Goal: Communication & Community: Answer question/provide support

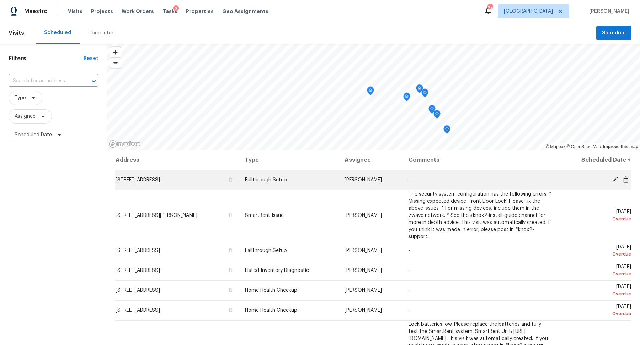
click at [617, 176] on td "Sat, Aug 16 Overdue" at bounding box center [595, 180] width 74 height 20
click at [612, 177] on icon at bounding box center [615, 180] width 6 height 6
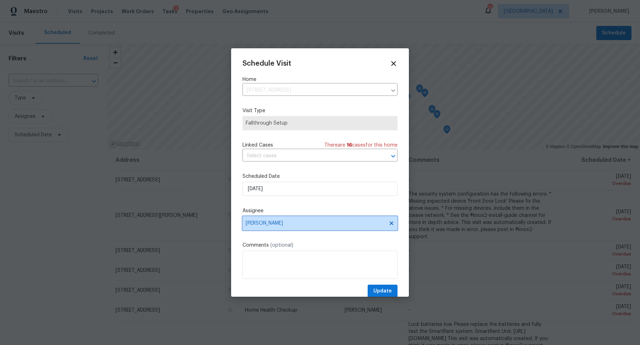
click at [275, 223] on span "[PERSON_NAME]" at bounding box center [315, 224] width 139 height 6
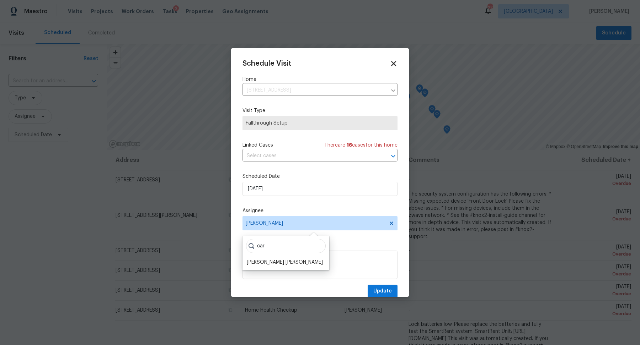
type input "car"
click at [391, 60] on icon at bounding box center [393, 63] width 8 height 8
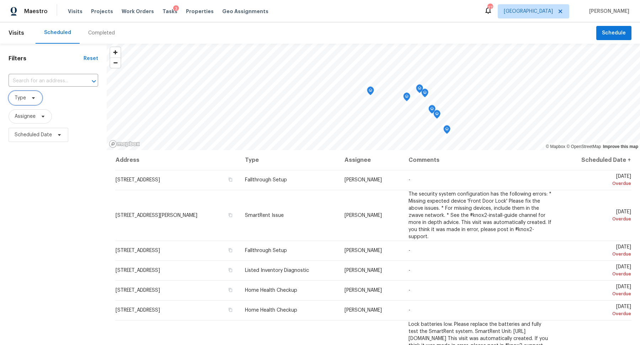
click at [33, 98] on icon at bounding box center [33, 98] width 3 height 2
type input "tear"
click at [40, 137] on label "Teardown" at bounding box center [29, 136] width 33 height 7
click at [17, 137] on input "Teardown" at bounding box center [15, 135] width 5 height 5
checkbox input "true"
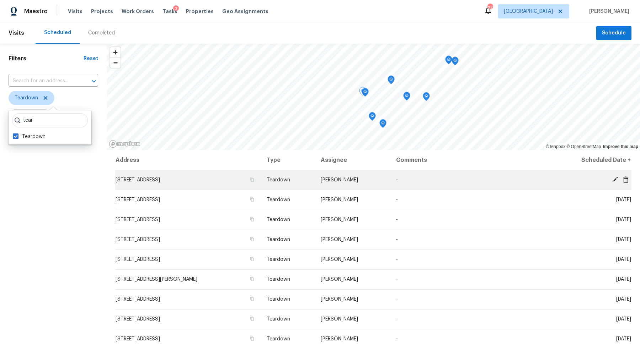
click at [613, 178] on icon at bounding box center [615, 180] width 6 height 6
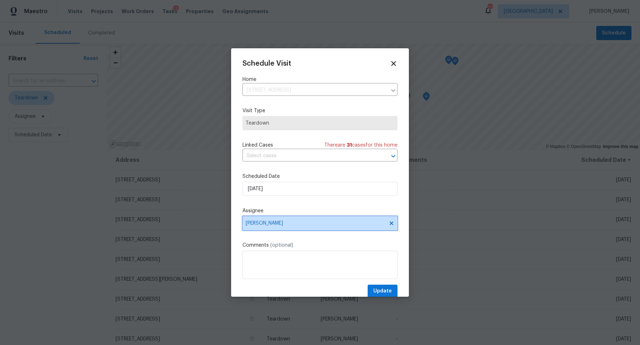
click at [279, 222] on span "[PERSON_NAME]" at bounding box center [315, 224] width 139 height 6
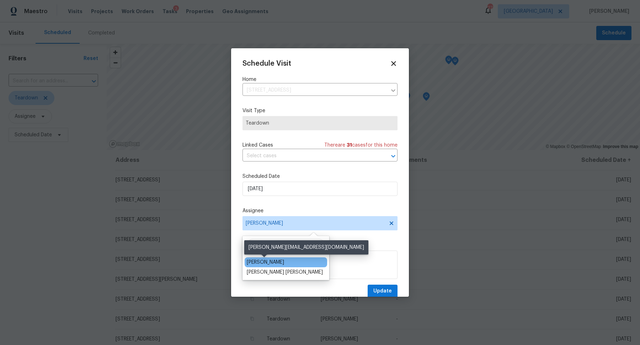
type input "car"
click at [268, 263] on div "[PERSON_NAME]" at bounding box center [265, 262] width 37 height 7
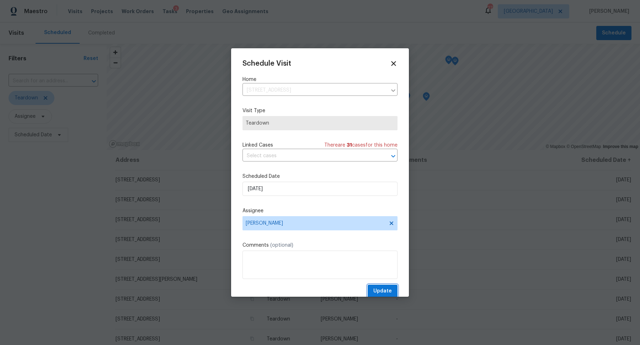
click at [390, 293] on span "Update" at bounding box center [382, 291] width 18 height 9
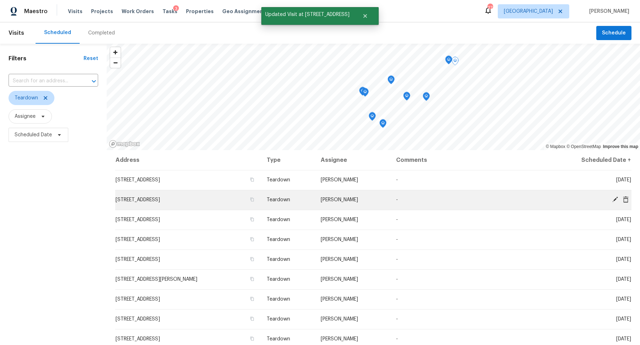
click at [615, 198] on icon at bounding box center [615, 200] width 6 height 6
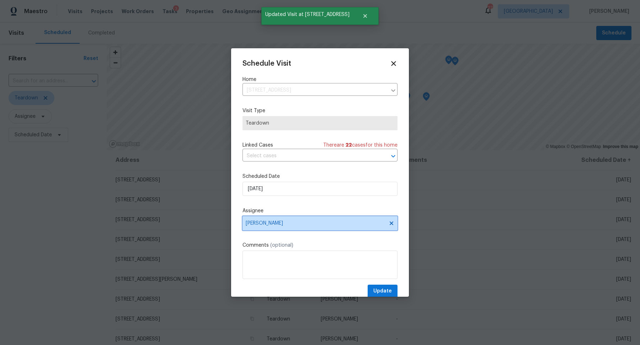
click at [279, 222] on span "[PERSON_NAME]" at bounding box center [315, 224] width 139 height 6
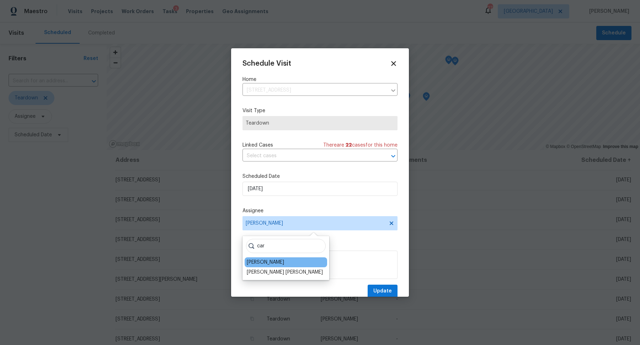
type input "car"
click at [260, 259] on div "[PERSON_NAME]" at bounding box center [265, 262] width 37 height 7
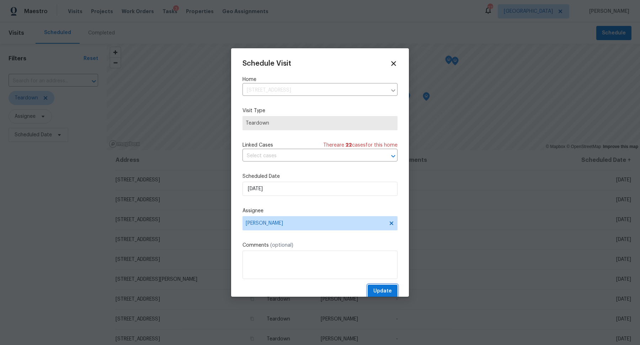
click at [389, 288] on span "Update" at bounding box center [382, 291] width 18 height 9
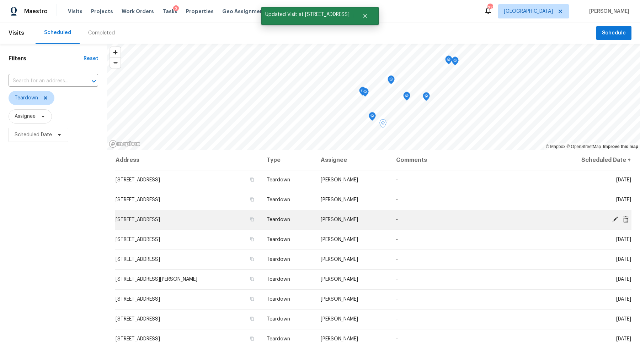
click at [616, 217] on icon at bounding box center [615, 220] width 6 height 6
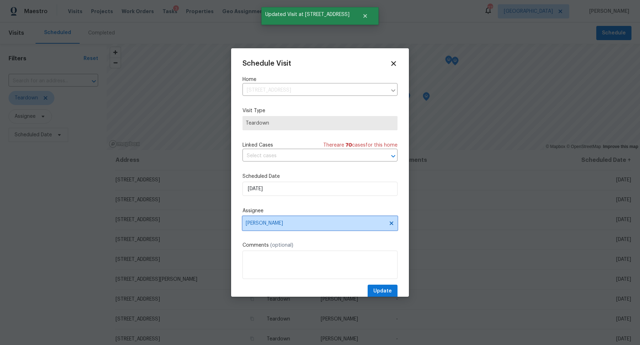
click at [278, 221] on span "[PERSON_NAME]" at bounding box center [319, 223] width 155 height 14
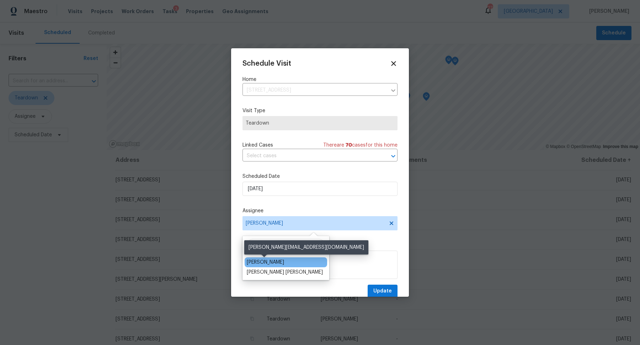
type input "car"
click at [253, 263] on div "[PERSON_NAME]" at bounding box center [265, 262] width 37 height 7
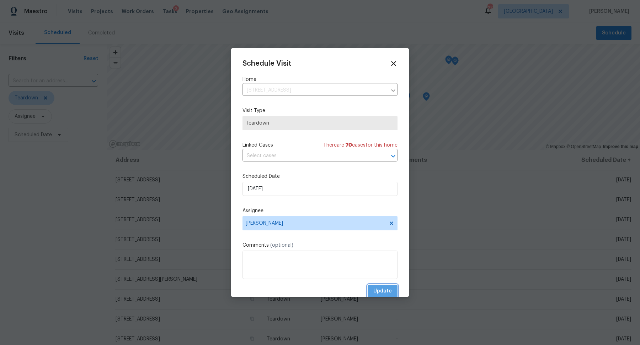
click at [385, 288] on span "Update" at bounding box center [382, 291] width 18 height 9
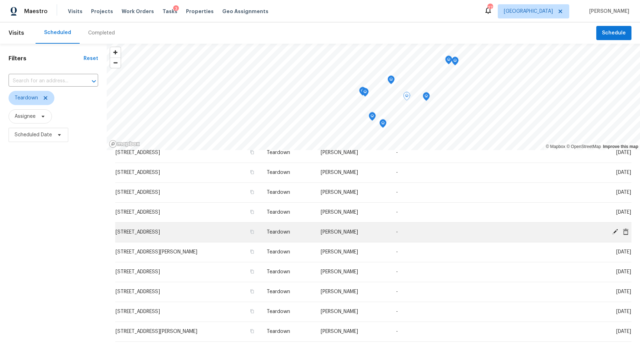
scroll to position [28, 0]
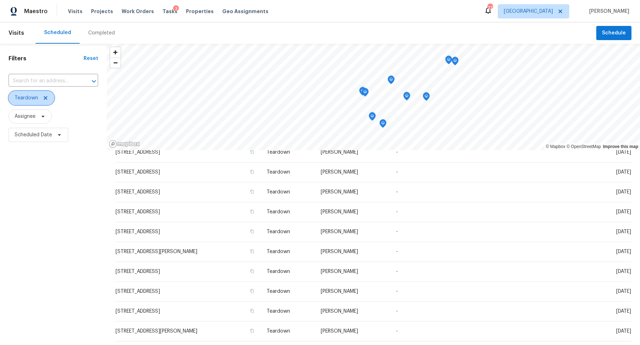
click at [44, 97] on icon at bounding box center [46, 98] width 4 height 4
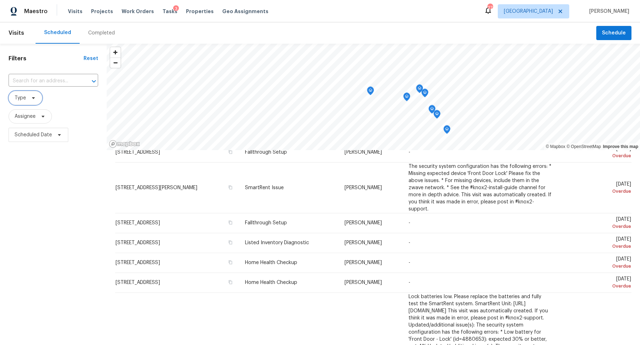
click at [35, 96] on icon at bounding box center [34, 98] width 6 height 6
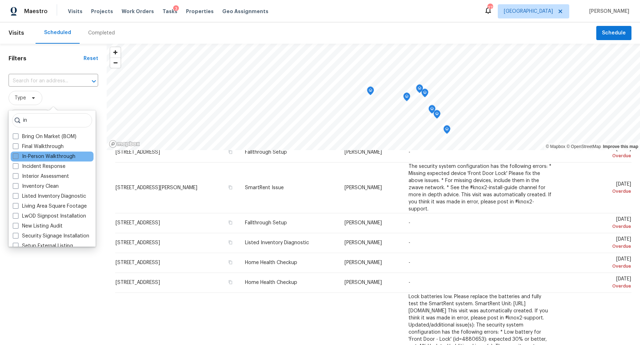
type input "in"
click at [32, 157] on label "In-Person Walkthrough" at bounding box center [44, 156] width 63 height 7
click at [17, 157] on input "In-Person Walkthrough" at bounding box center [15, 155] width 5 height 5
checkbox input "true"
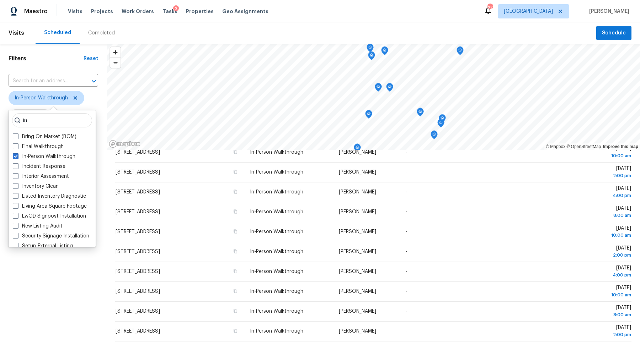
click at [47, 319] on div "Filters Reset ​ In-Person Walkthrough Assignee Scheduled Date" at bounding box center [53, 235] width 107 height 383
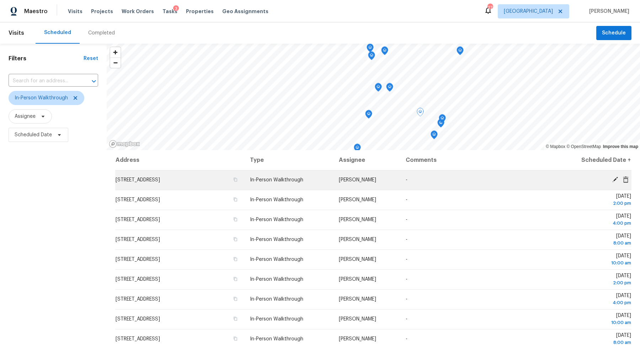
click at [616, 176] on td "Tue, Sep 02 10:00 am" at bounding box center [593, 180] width 76 height 20
click at [615, 178] on icon at bounding box center [615, 180] width 6 height 6
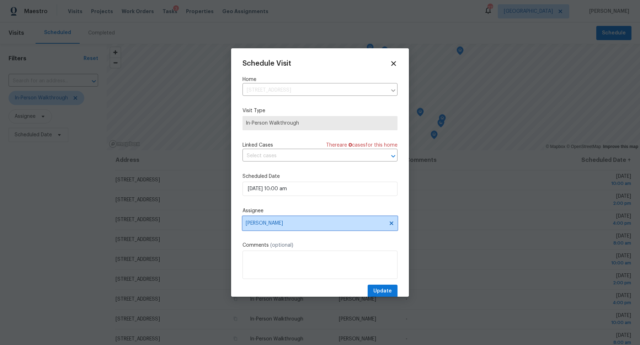
click at [309, 225] on span "[PERSON_NAME]" at bounding box center [315, 224] width 139 height 6
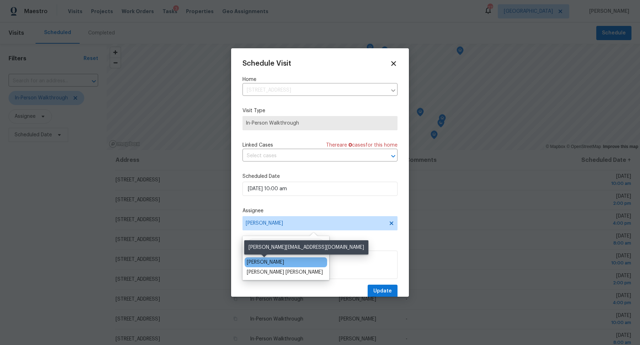
type input "car"
click at [258, 261] on div "[PERSON_NAME]" at bounding box center [265, 262] width 37 height 7
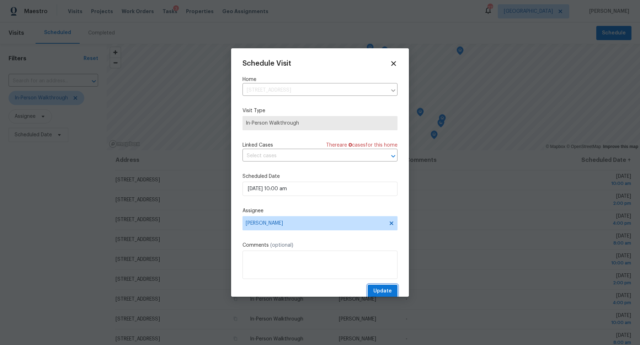
click at [387, 287] on button "Update" at bounding box center [382, 291] width 30 height 13
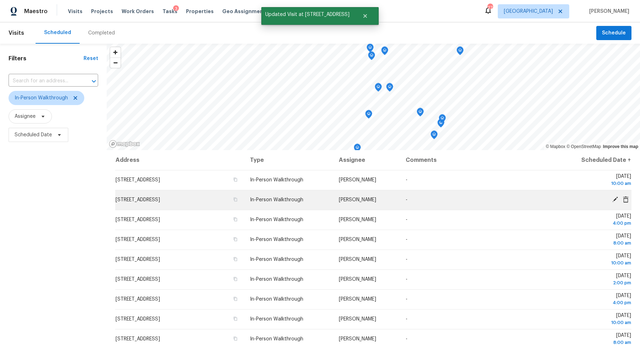
click at [616, 197] on icon at bounding box center [615, 200] width 6 height 6
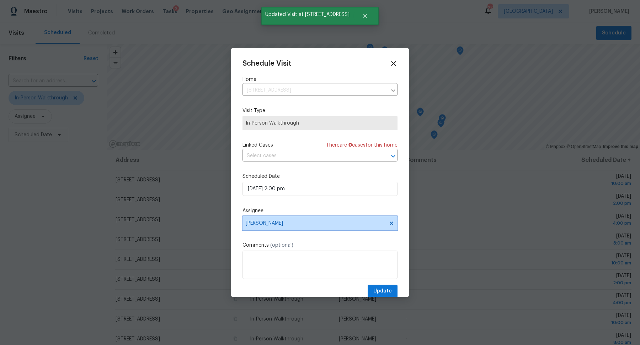
click at [308, 220] on span "[PERSON_NAME]" at bounding box center [319, 223] width 155 height 14
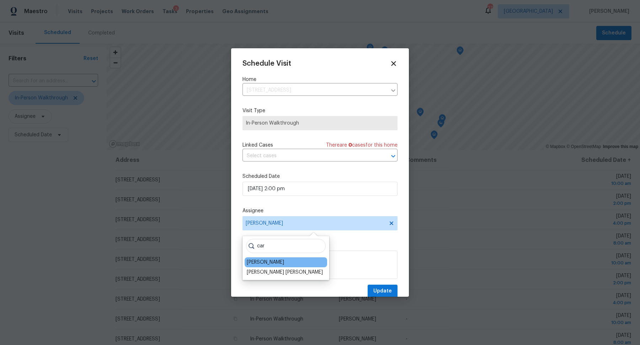
type input "car"
click at [259, 260] on div "[PERSON_NAME]" at bounding box center [265, 262] width 37 height 7
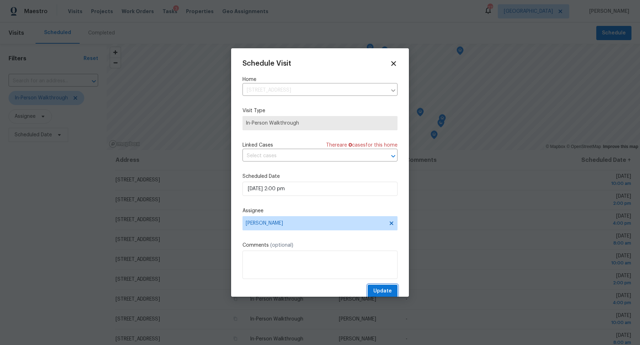
click at [381, 293] on span "Update" at bounding box center [382, 291] width 18 height 9
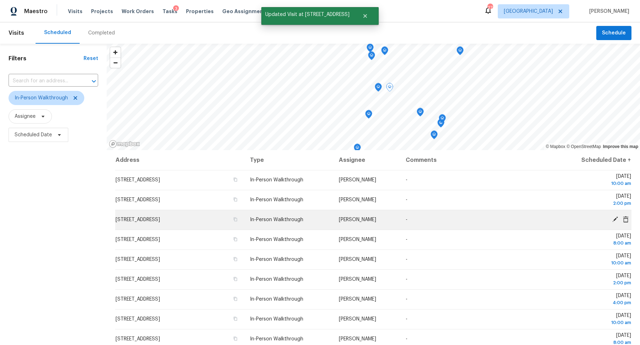
click at [612, 217] on icon at bounding box center [615, 219] width 6 height 6
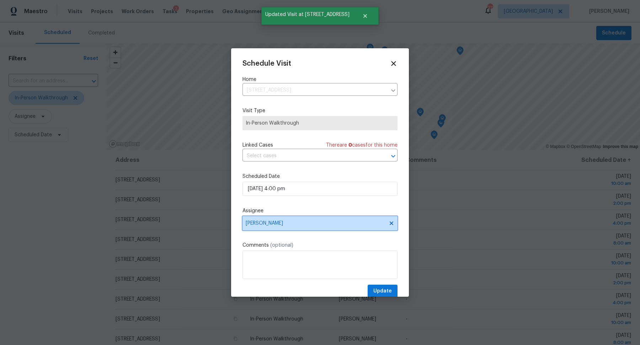
click at [282, 225] on span "[PERSON_NAME]" at bounding box center [315, 224] width 139 height 6
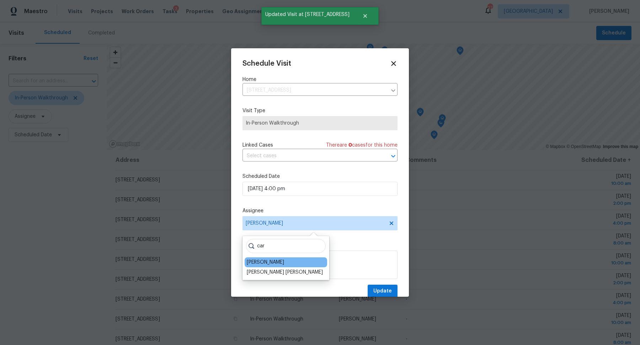
type input "car"
click at [253, 261] on div "[PERSON_NAME]" at bounding box center [265, 262] width 37 height 7
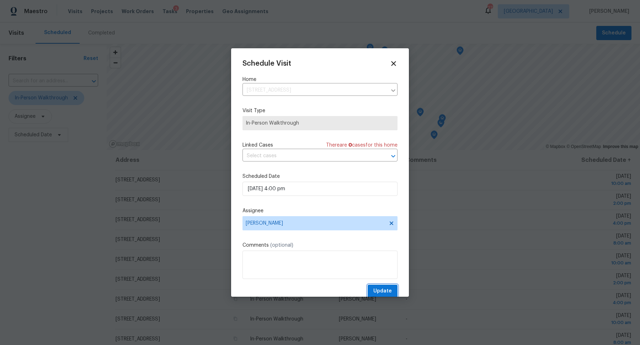
click at [391, 291] on span "Update" at bounding box center [382, 291] width 18 height 9
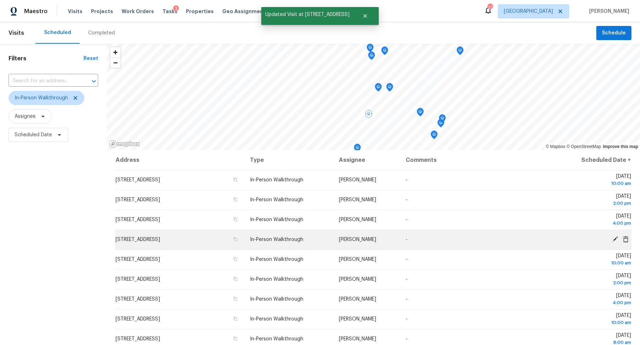
click at [616, 237] on icon at bounding box center [615, 240] width 6 height 6
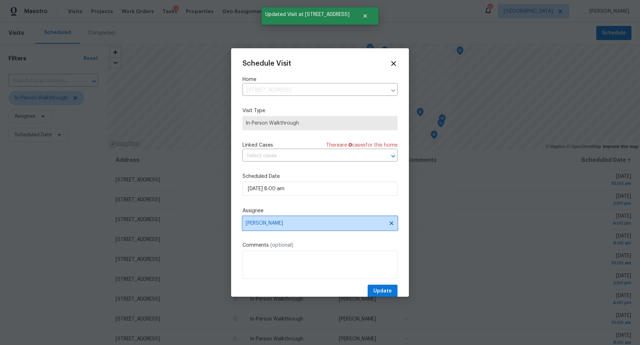
click at [322, 226] on span "[PERSON_NAME]" at bounding box center [315, 224] width 139 height 6
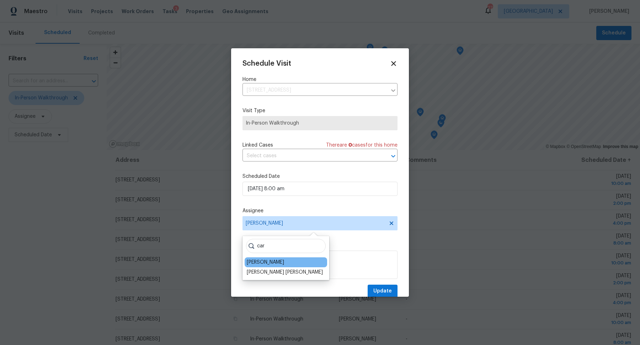
type input "car"
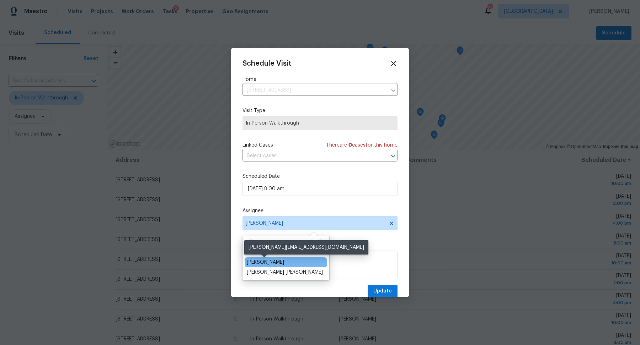
click at [259, 260] on div "[PERSON_NAME]" at bounding box center [265, 262] width 37 height 7
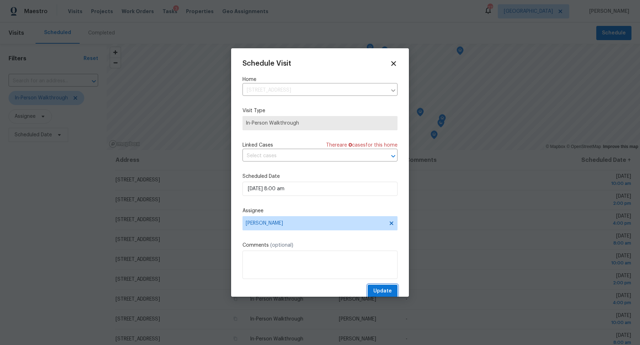
click at [385, 290] on span "Update" at bounding box center [382, 291] width 18 height 9
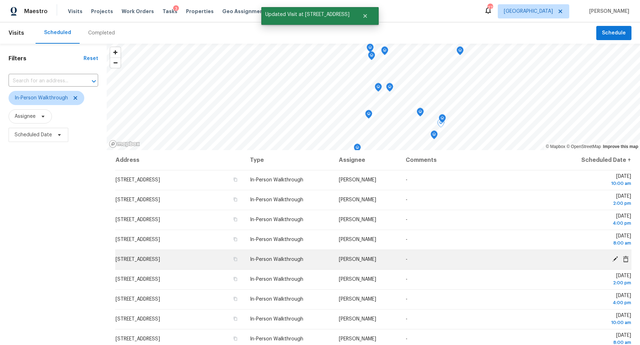
click at [613, 256] on icon at bounding box center [615, 259] width 6 height 6
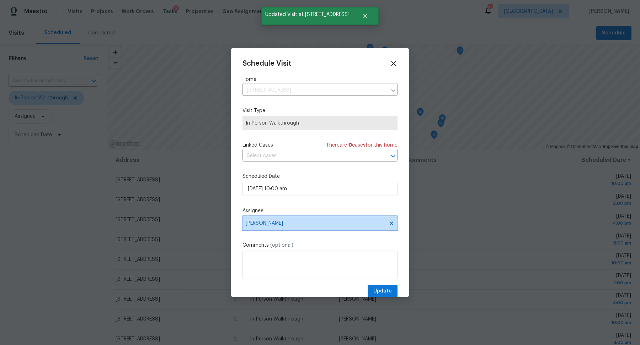
click at [317, 219] on span "[PERSON_NAME]" at bounding box center [319, 223] width 155 height 14
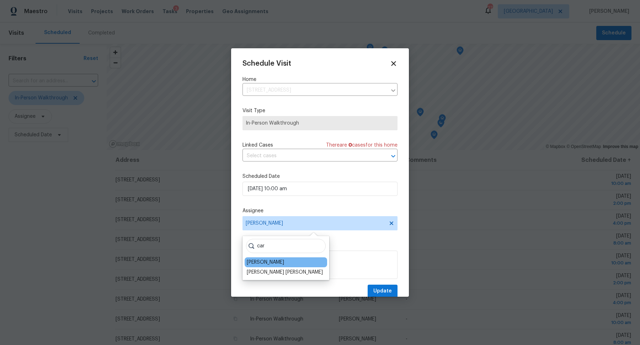
type input "car"
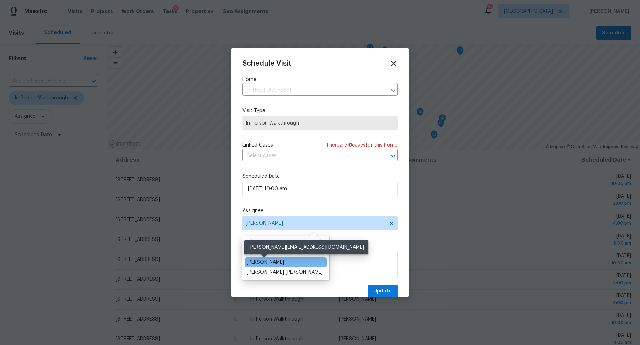
click at [256, 260] on div "[PERSON_NAME]" at bounding box center [265, 262] width 37 height 7
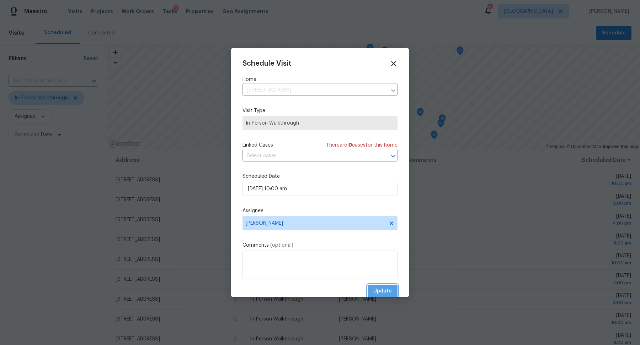
click at [385, 292] on span "Update" at bounding box center [382, 291] width 18 height 9
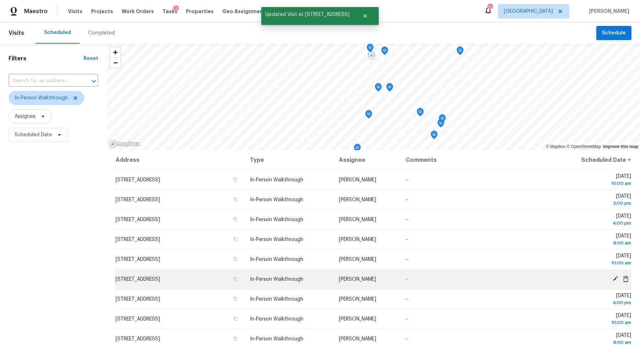
click at [614, 278] on icon at bounding box center [615, 279] width 6 height 6
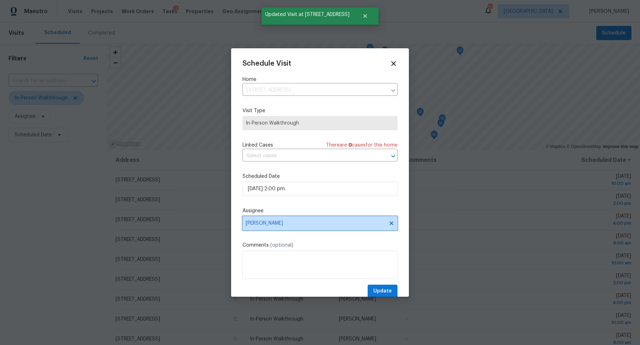
click at [287, 223] on span "[PERSON_NAME]" at bounding box center [315, 224] width 139 height 6
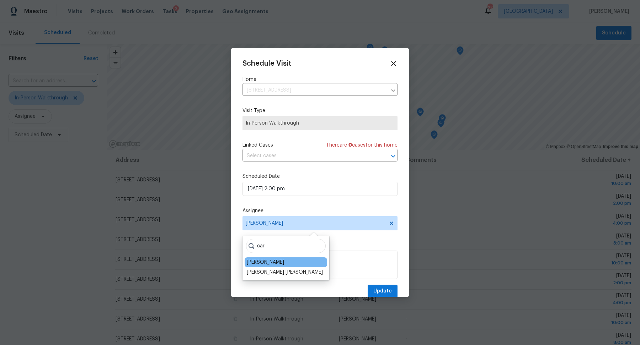
type input "car"
click at [252, 259] on div "[PERSON_NAME]" at bounding box center [286, 263] width 82 height 10
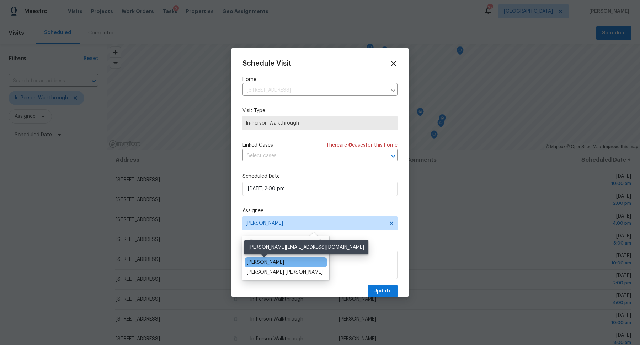
click at [257, 261] on div "[PERSON_NAME]" at bounding box center [265, 262] width 37 height 7
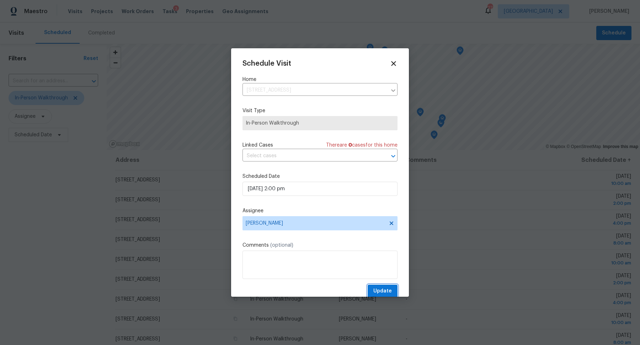
click at [386, 295] on span "Update" at bounding box center [382, 291] width 18 height 9
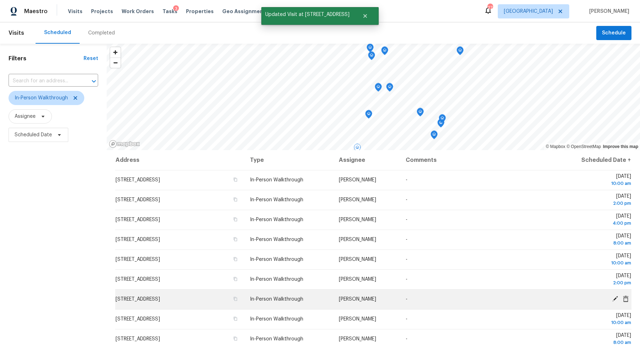
click at [613, 296] on icon at bounding box center [615, 299] width 6 height 6
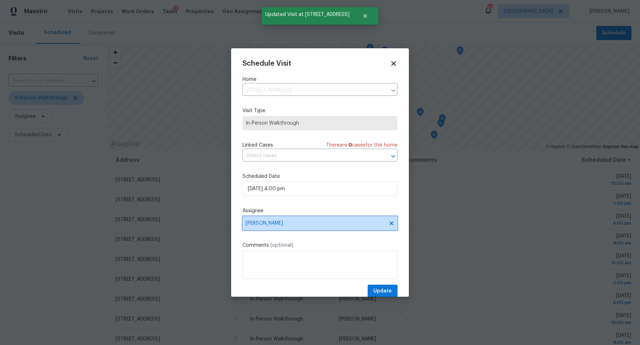
click at [294, 224] on span "[PERSON_NAME]" at bounding box center [315, 224] width 139 height 6
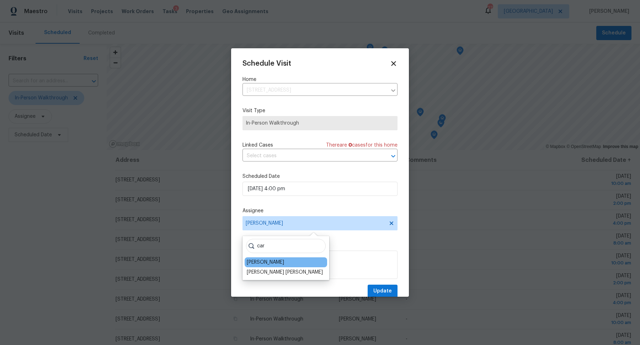
type input "car"
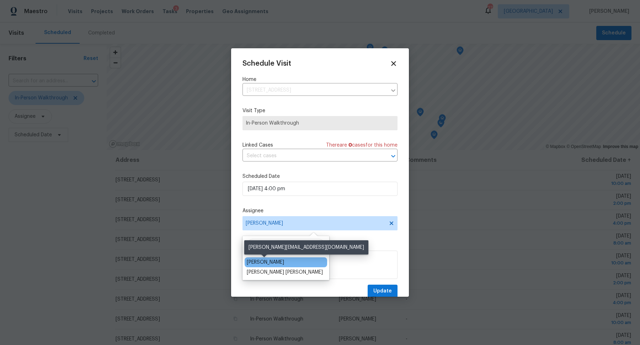
click at [259, 261] on div "[PERSON_NAME]" at bounding box center [265, 262] width 37 height 7
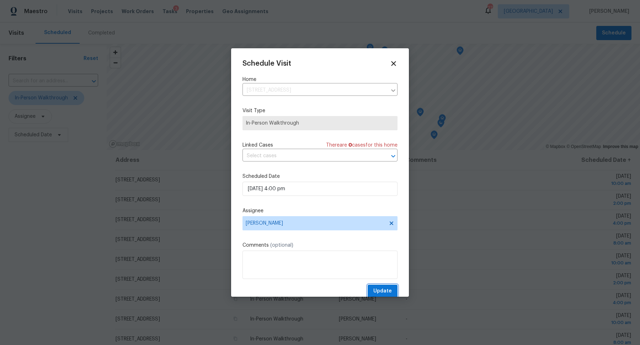
click at [390, 290] on span "Update" at bounding box center [382, 291] width 18 height 9
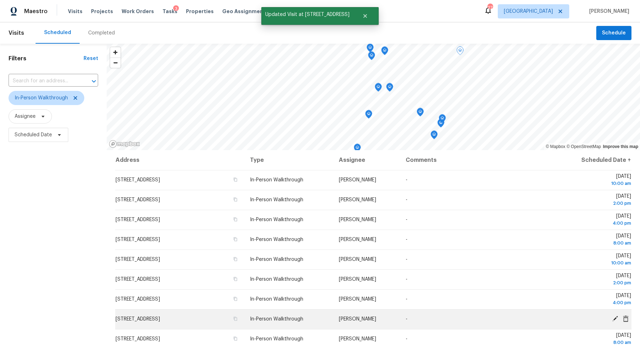
click at [614, 318] on icon at bounding box center [615, 319] width 6 height 6
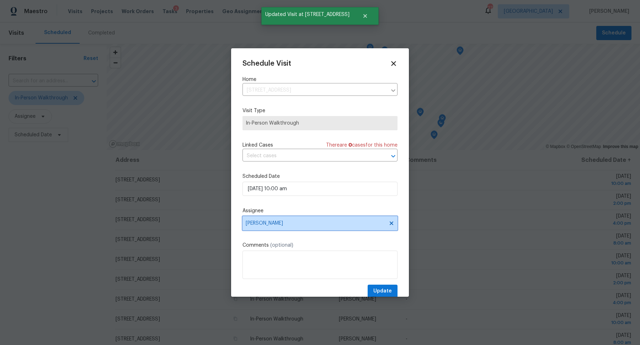
click at [290, 221] on span "[PERSON_NAME]" at bounding box center [315, 224] width 139 height 6
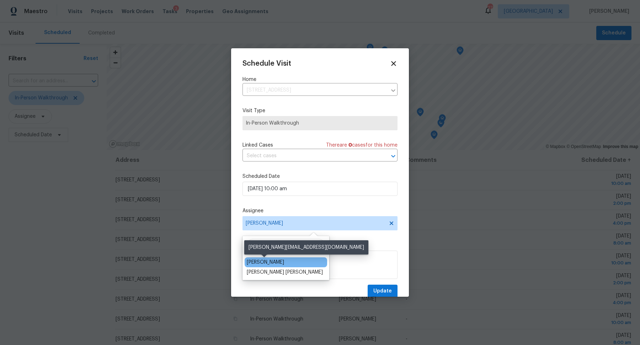
type input "car"
click at [265, 262] on div "[PERSON_NAME]" at bounding box center [265, 262] width 37 height 7
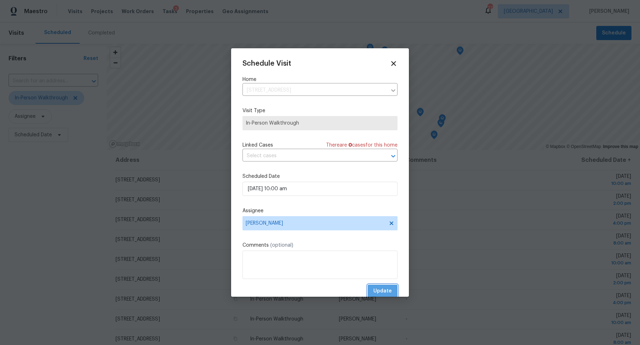
click at [384, 294] on span "Update" at bounding box center [382, 291] width 18 height 9
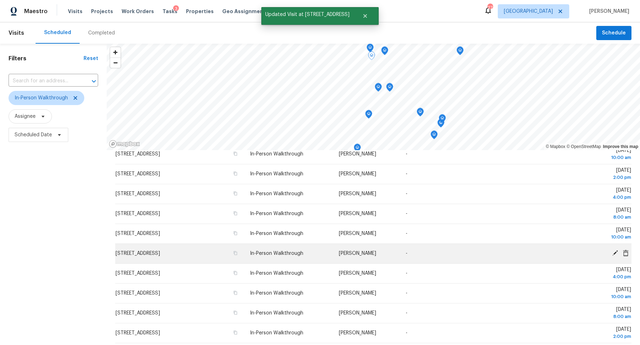
scroll to position [48, 0]
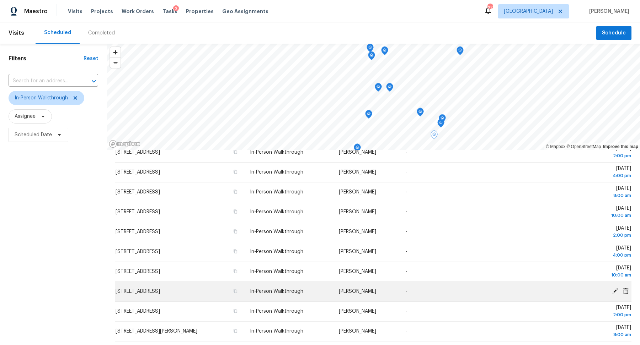
click at [615, 292] on icon at bounding box center [615, 292] width 6 height 6
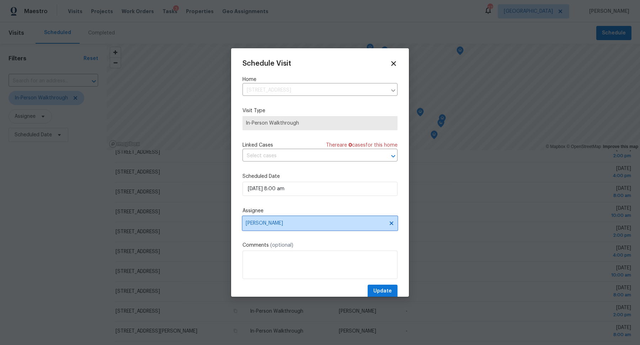
click at [316, 224] on span "[PERSON_NAME]" at bounding box center [315, 224] width 139 height 6
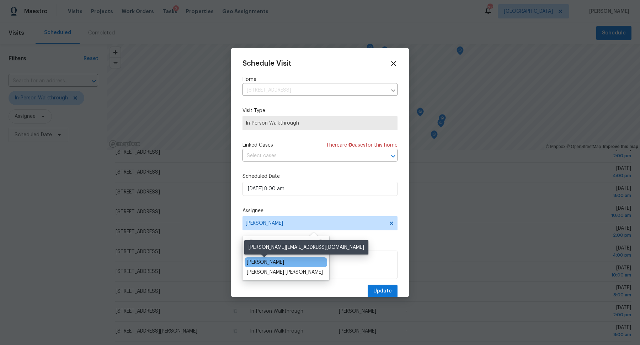
type input "car"
click at [267, 260] on div "[PERSON_NAME]" at bounding box center [265, 262] width 37 height 7
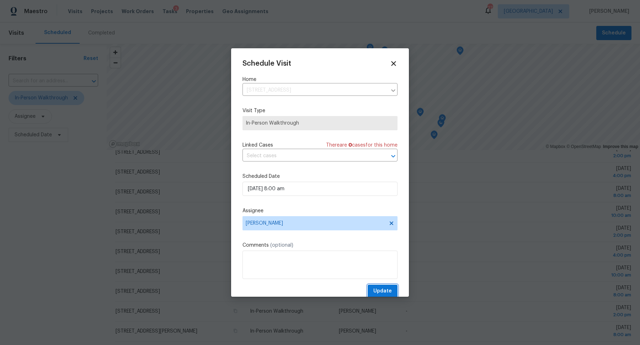
click at [383, 289] on span "Update" at bounding box center [382, 291] width 18 height 9
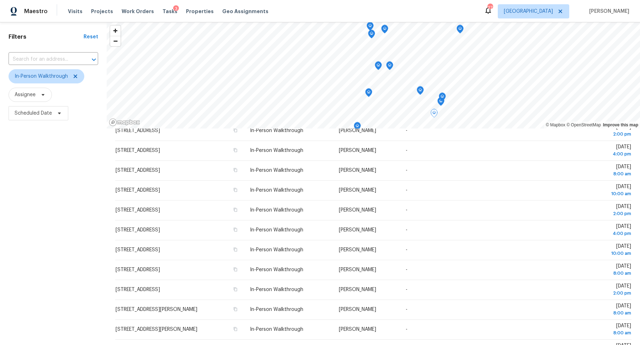
scroll to position [35, 0]
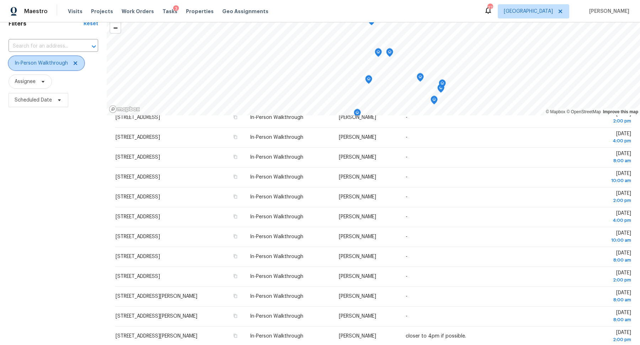
click at [75, 64] on icon at bounding box center [76, 63] width 4 height 4
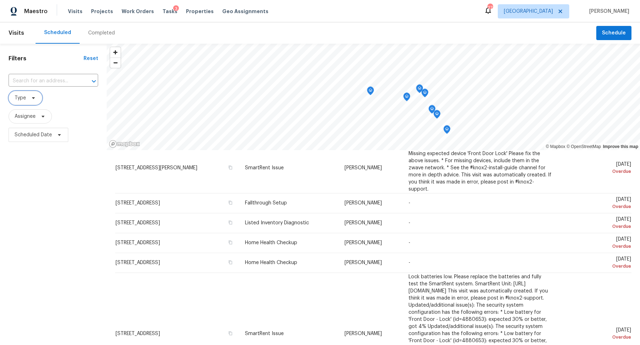
click at [34, 98] on icon at bounding box center [34, 98] width 6 height 6
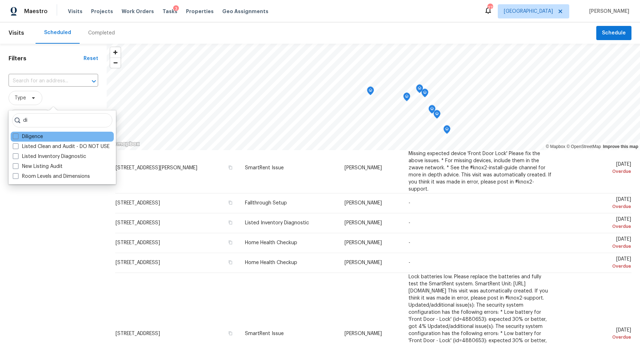
type input "di"
click at [25, 132] on div "Diligence" at bounding box center [62, 137] width 103 height 10
click at [25, 135] on label "Diligence" at bounding box center [28, 136] width 30 height 7
click at [17, 135] on input "Diligence" at bounding box center [15, 135] width 5 height 5
checkbox input "true"
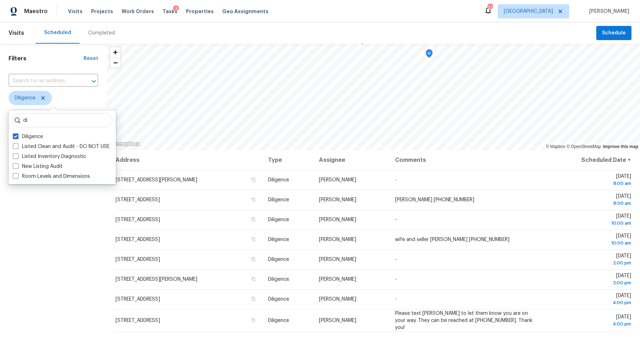
click at [48, 241] on div "Filters Reset ​ Diligence Assignee Scheduled Date" at bounding box center [53, 235] width 107 height 383
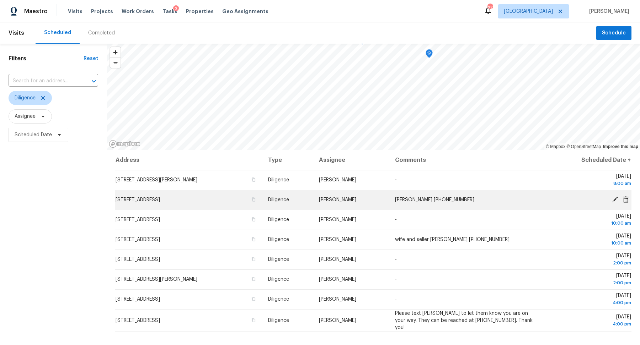
click at [613, 200] on icon at bounding box center [615, 200] width 6 height 6
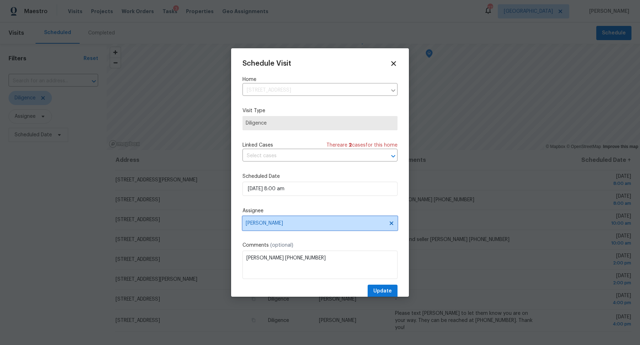
click at [307, 224] on span "[PERSON_NAME]" at bounding box center [315, 224] width 139 height 6
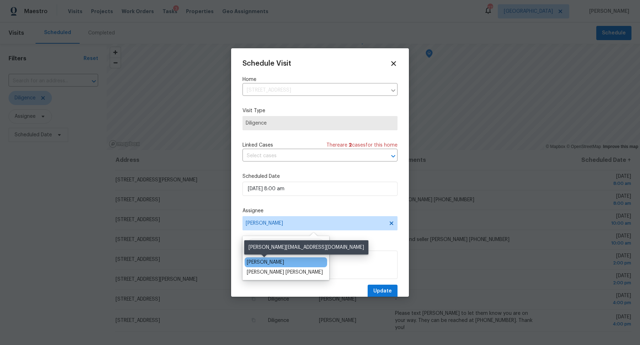
type input "car"
click at [265, 259] on div "[PERSON_NAME]" at bounding box center [265, 262] width 37 height 7
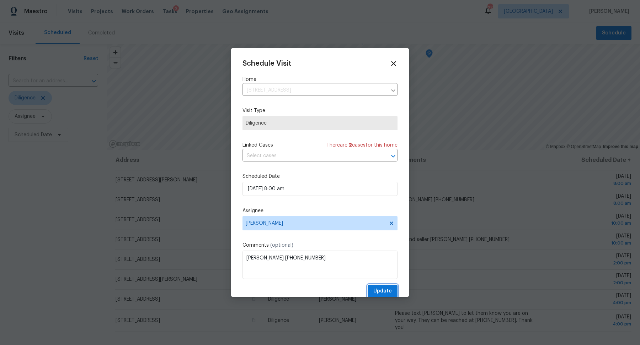
click at [394, 294] on button "Update" at bounding box center [382, 291] width 30 height 13
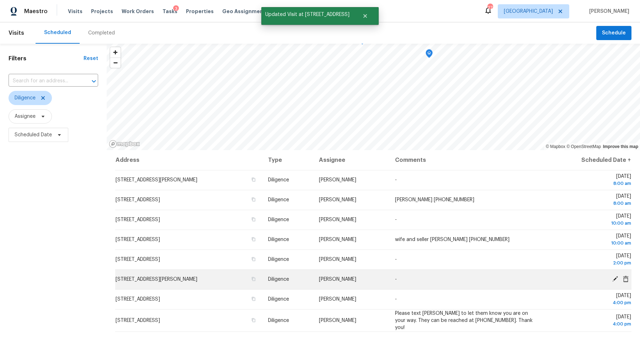
click at [615, 278] on icon at bounding box center [615, 279] width 6 height 6
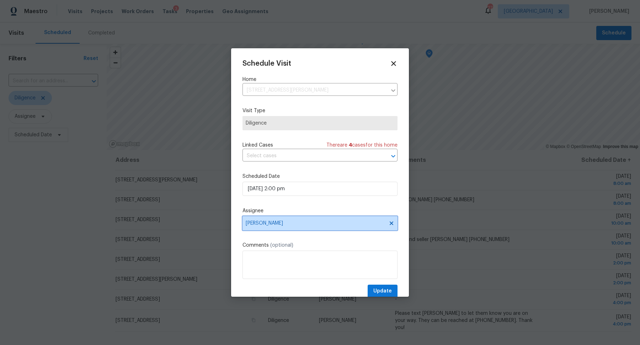
click at [297, 227] on span "[PERSON_NAME]" at bounding box center [319, 223] width 155 height 14
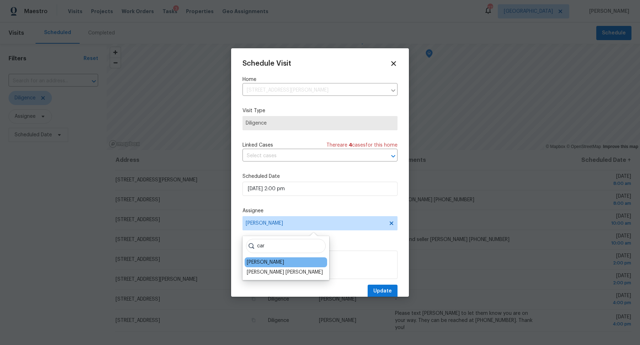
type input "car"
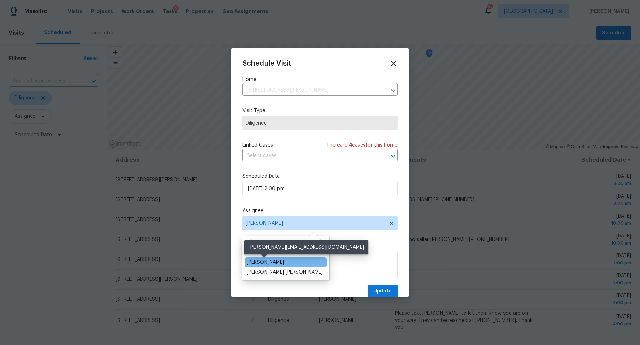
click at [260, 261] on div "[PERSON_NAME]" at bounding box center [265, 262] width 37 height 7
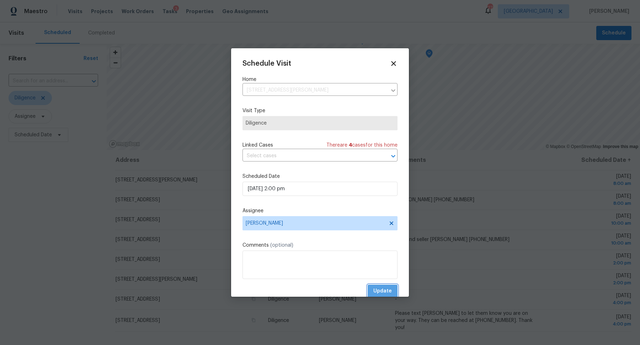
click at [388, 290] on span "Update" at bounding box center [382, 291] width 18 height 9
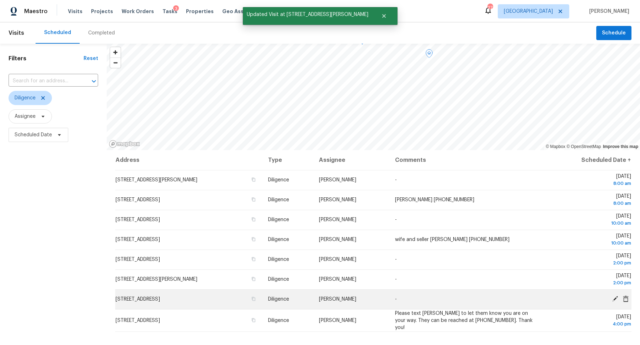
click at [614, 297] on icon at bounding box center [615, 299] width 6 height 6
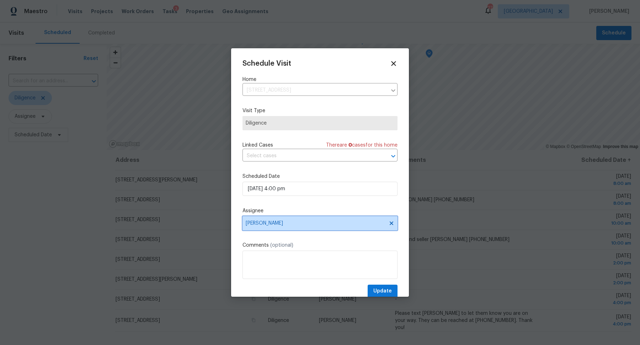
click at [331, 225] on span "[PERSON_NAME]" at bounding box center [315, 224] width 139 height 6
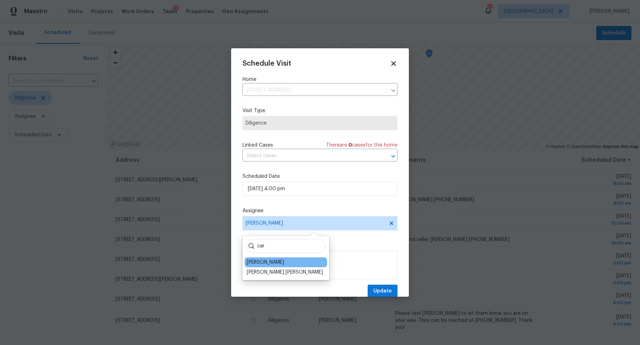
type input "car"
click at [264, 258] on div "[PERSON_NAME]" at bounding box center [286, 263] width 82 height 10
click at [259, 261] on div "[PERSON_NAME]" at bounding box center [265, 262] width 37 height 7
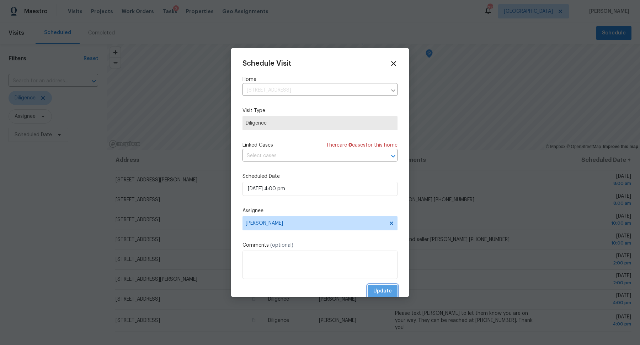
click at [380, 294] on span "Update" at bounding box center [382, 291] width 18 height 9
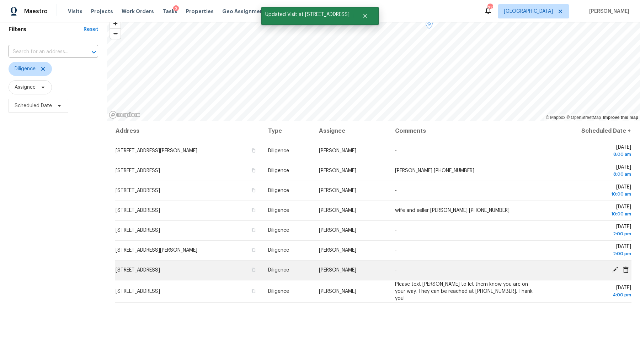
scroll to position [30, 0]
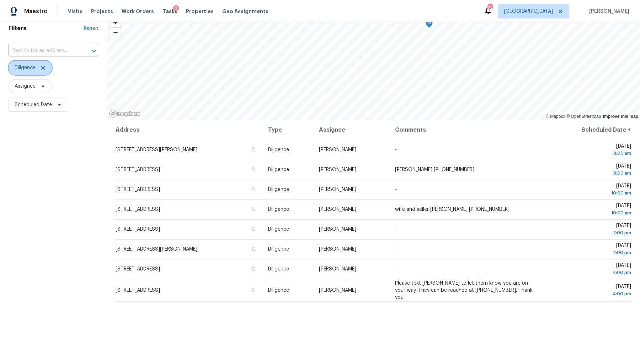
click at [44, 66] on icon at bounding box center [43, 68] width 4 height 4
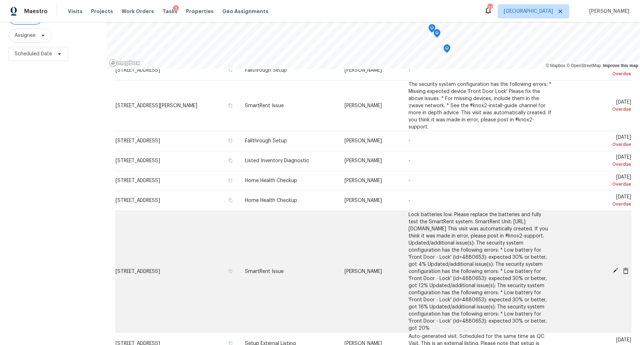
scroll to position [40, 0]
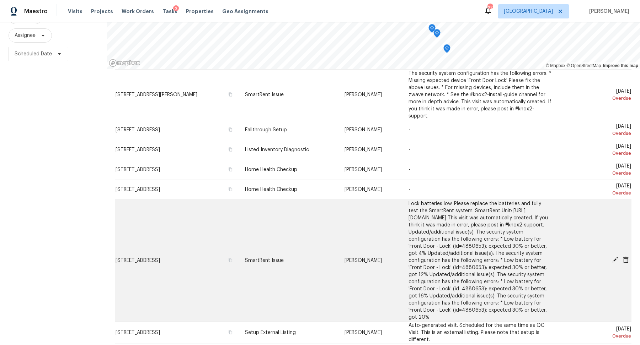
click at [612, 257] on icon at bounding box center [615, 260] width 6 height 6
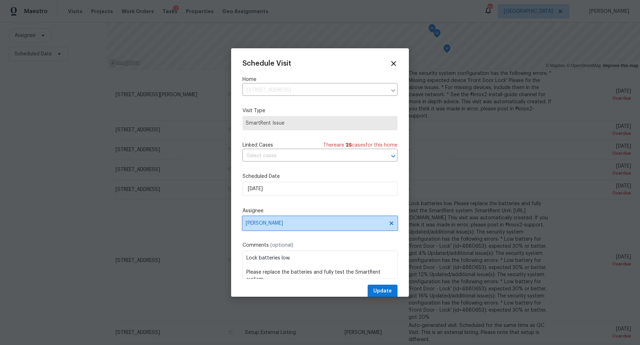
click at [323, 223] on span "[PERSON_NAME]" at bounding box center [315, 224] width 139 height 6
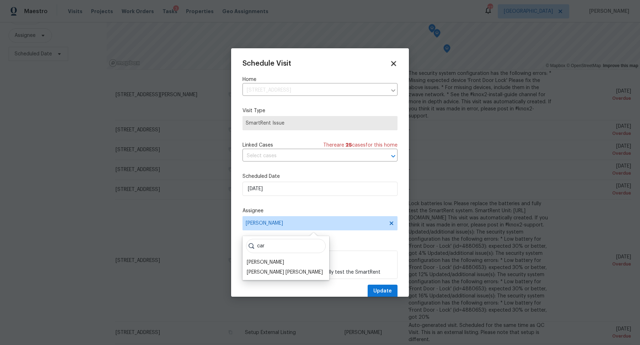
type input "car"
click at [393, 63] on icon at bounding box center [393, 63] width 5 height 5
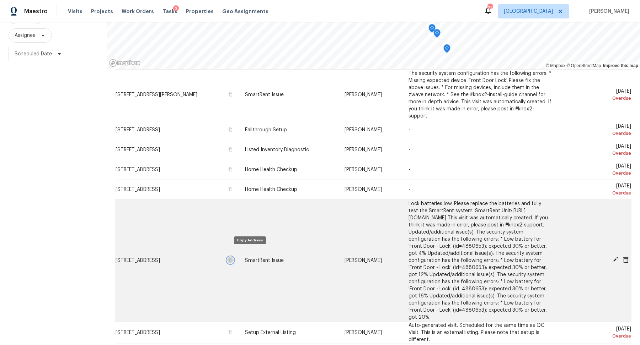
click at [232, 258] on icon "button" at bounding box center [231, 260] width 4 height 4
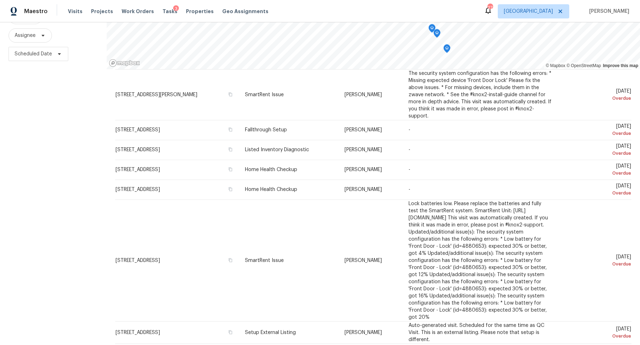
click at [87, 269] on div "Filters Reset ​ Type Assignee Scheduled Date" at bounding box center [53, 154] width 107 height 383
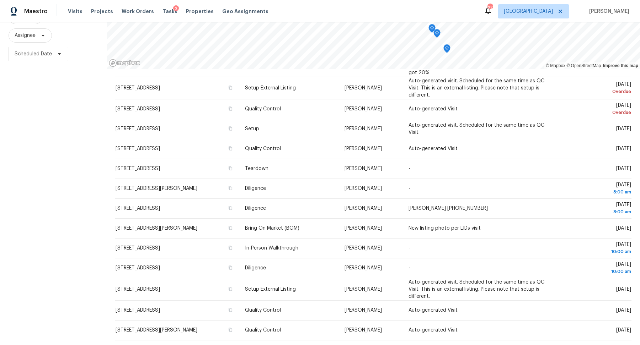
scroll to position [290, 0]
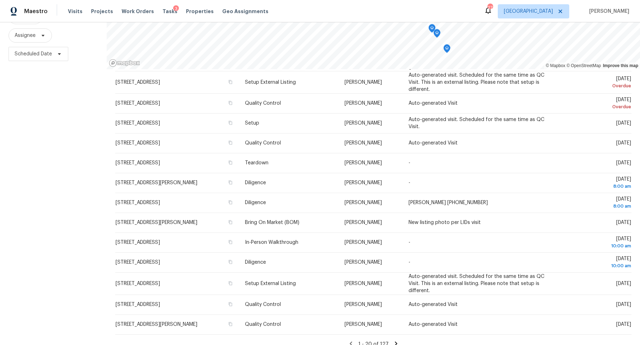
click at [395, 341] on icon at bounding box center [396, 344] width 6 height 6
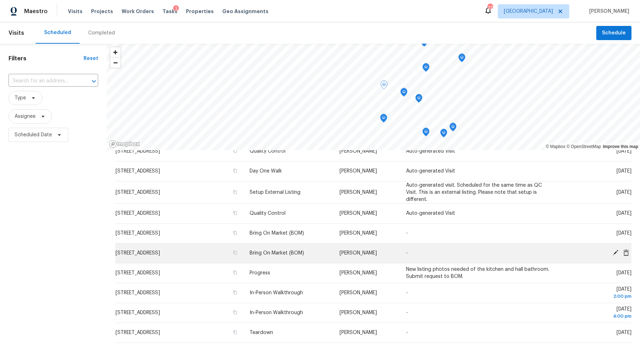
scroll to position [86, 0]
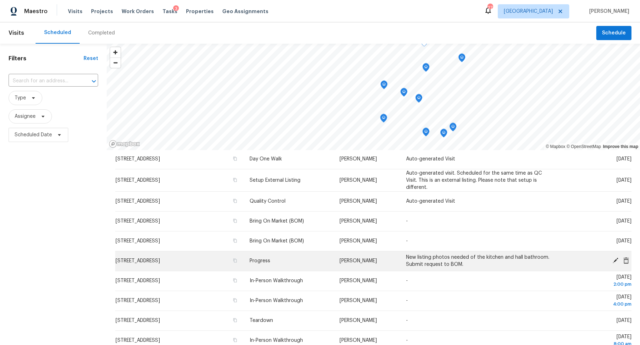
click at [616, 261] on icon at bounding box center [615, 261] width 6 height 6
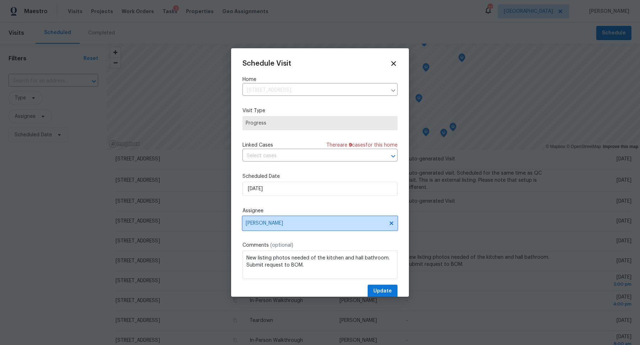
click at [322, 227] on span "[PERSON_NAME]" at bounding box center [319, 223] width 155 height 14
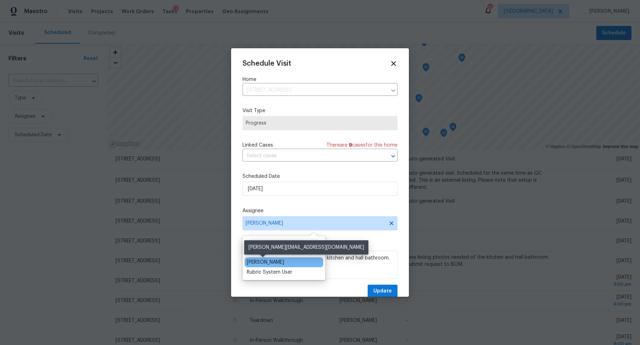
type input "bri"
click at [257, 263] on div "[PERSON_NAME]" at bounding box center [265, 262] width 37 height 7
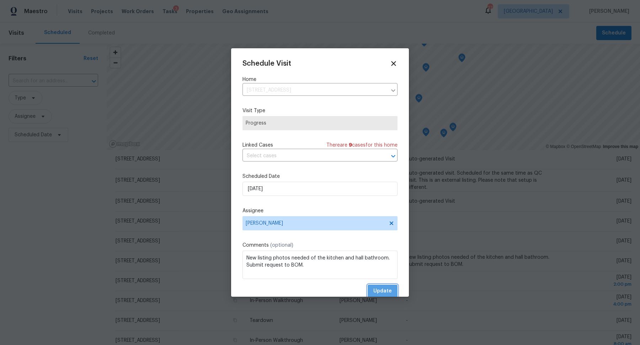
click at [384, 291] on span "Update" at bounding box center [382, 291] width 18 height 9
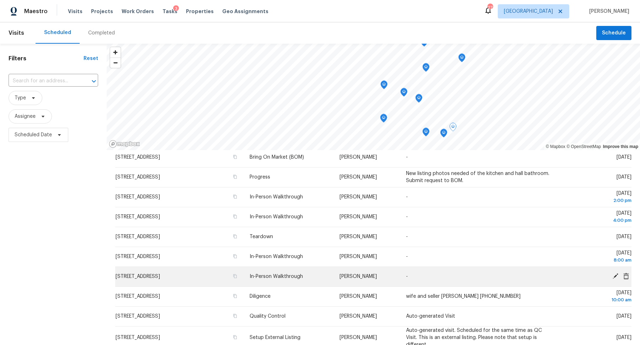
scroll to position [81, 0]
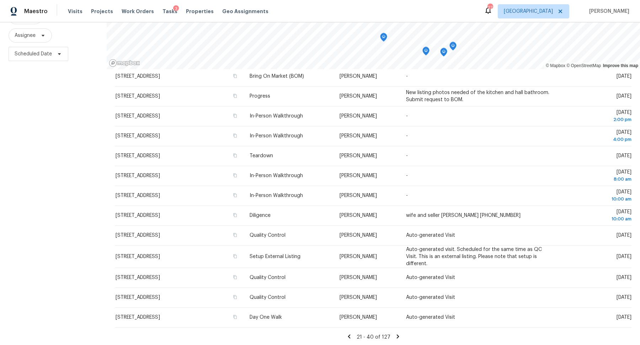
click at [398, 334] on icon at bounding box center [397, 337] width 6 height 6
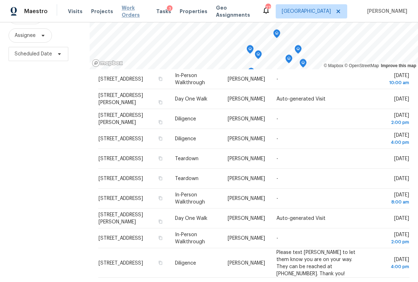
click at [127, 13] on span "Work Orders" at bounding box center [135, 11] width 26 height 14
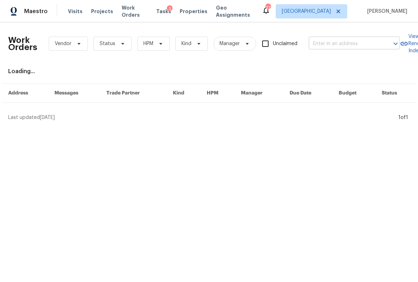
click at [329, 42] on input "text" at bounding box center [343, 43] width 71 height 11
type input "107 cres"
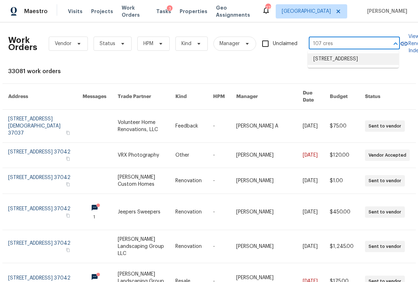
click at [320, 64] on li "[STREET_ADDRESS]" at bounding box center [352, 59] width 91 height 12
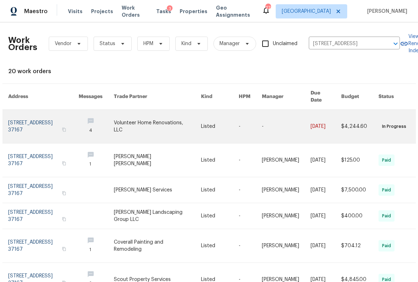
click at [59, 115] on link at bounding box center [43, 126] width 71 height 33
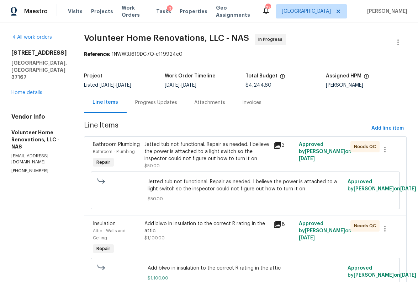
click at [182, 108] on div "Progress Updates" at bounding box center [156, 102] width 59 height 21
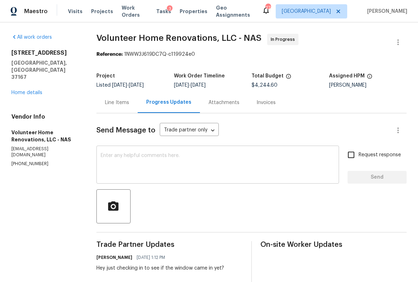
click at [183, 161] on textarea at bounding box center [218, 165] width 234 height 25
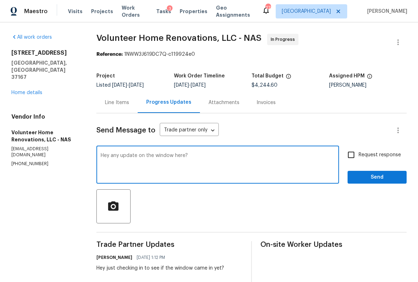
type textarea "Hey any update on the window here?"
click at [377, 155] on span "Request response" at bounding box center [379, 154] width 42 height 7
click at [358, 155] on input "Request response" at bounding box center [350, 154] width 15 height 15
checkbox input "true"
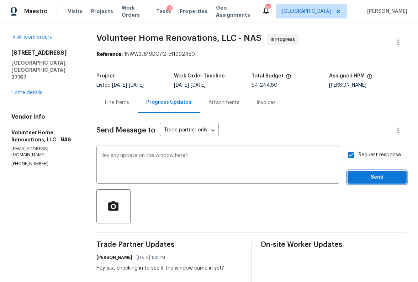
click at [384, 174] on span "Send" at bounding box center [377, 177] width 48 height 9
